Goal: Task Accomplishment & Management: Manage account settings

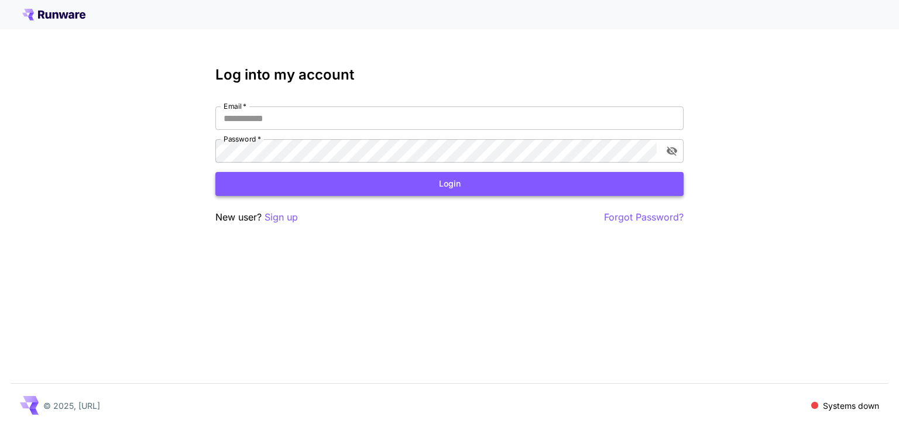
type input "**********"
click at [384, 186] on button "Login" at bounding box center [449, 184] width 468 height 24
